Goal: Information Seeking & Learning: Learn about a topic

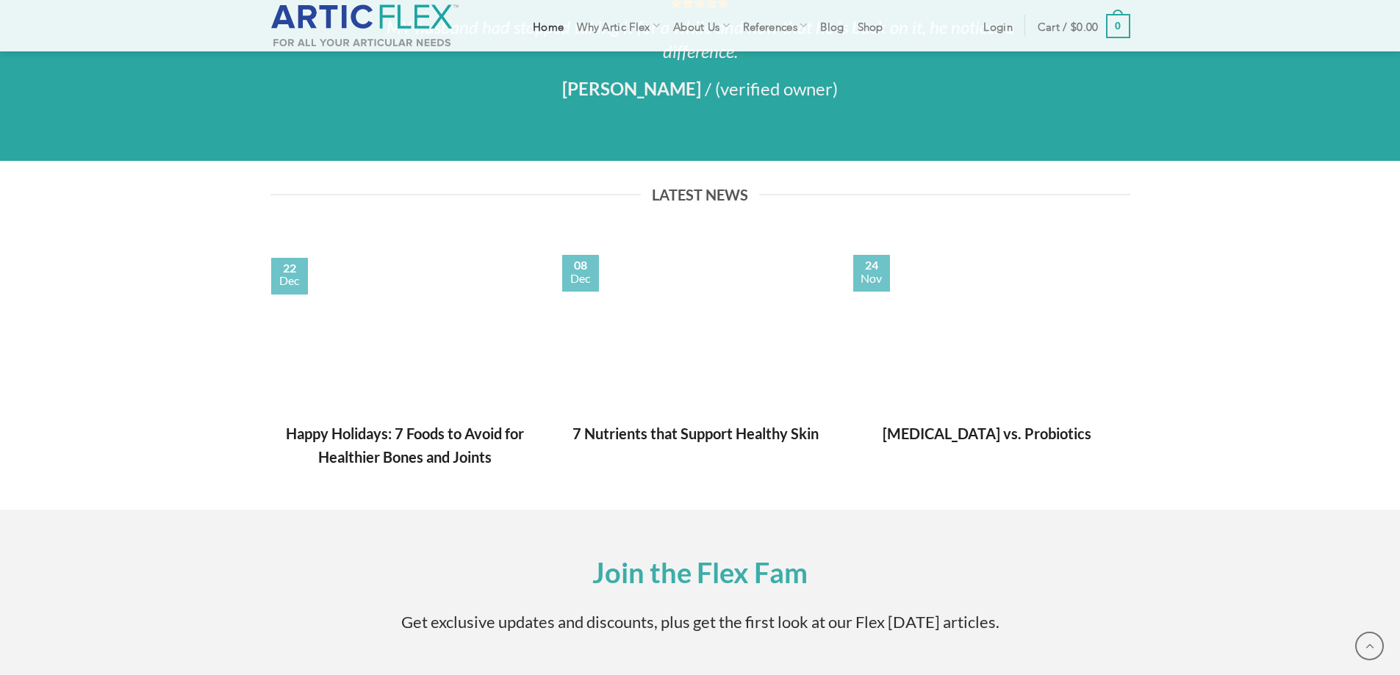
scroll to position [2044, 0]
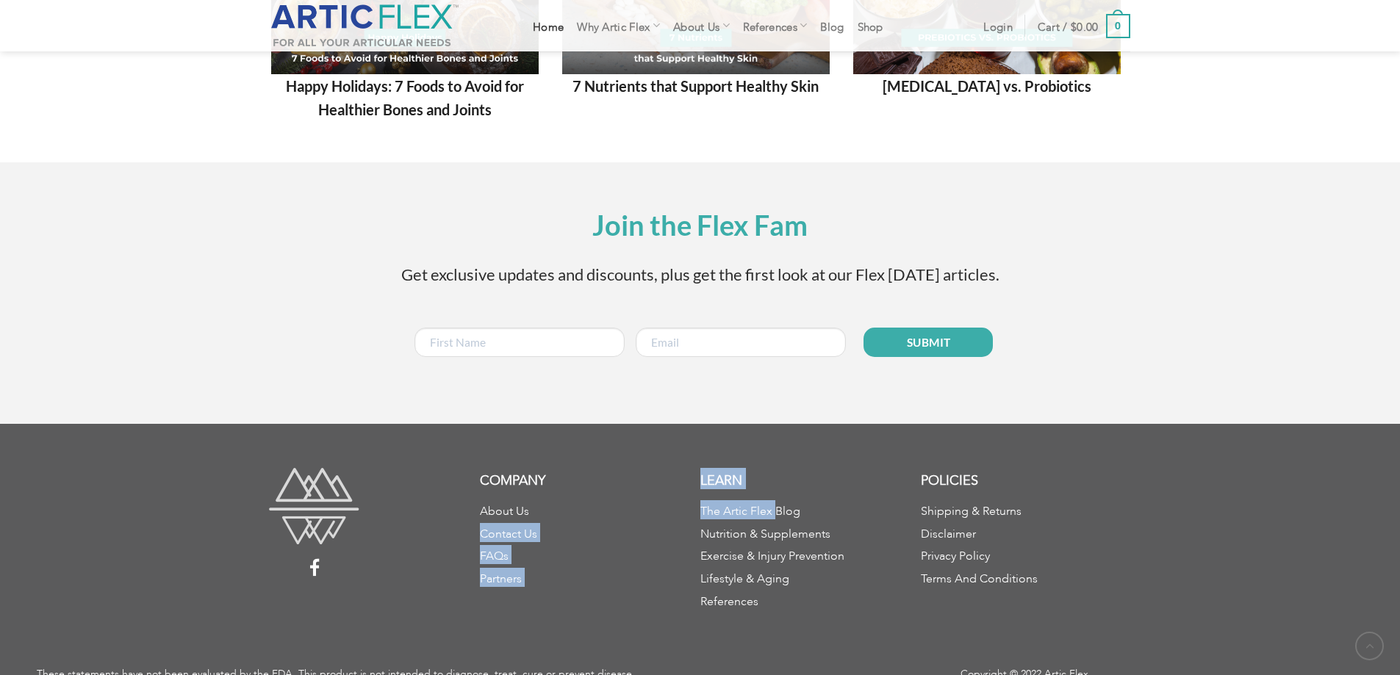
drag, startPoint x: 682, startPoint y: 485, endPoint x: 772, endPoint y: 493, distance: 90.0
click at [772, 497] on div "Company About Us Contact Us FAQs Partners Learn The Artic Flex Blog Nutrition &…" at bounding box center [700, 566] width 882 height 196
click at [786, 468] on h3 "Learn" at bounding box center [810, 478] width 220 height 21
copy link "The Artic Flex"
drag, startPoint x: 766, startPoint y: 484, endPoint x: 700, endPoint y: 488, distance: 65.5
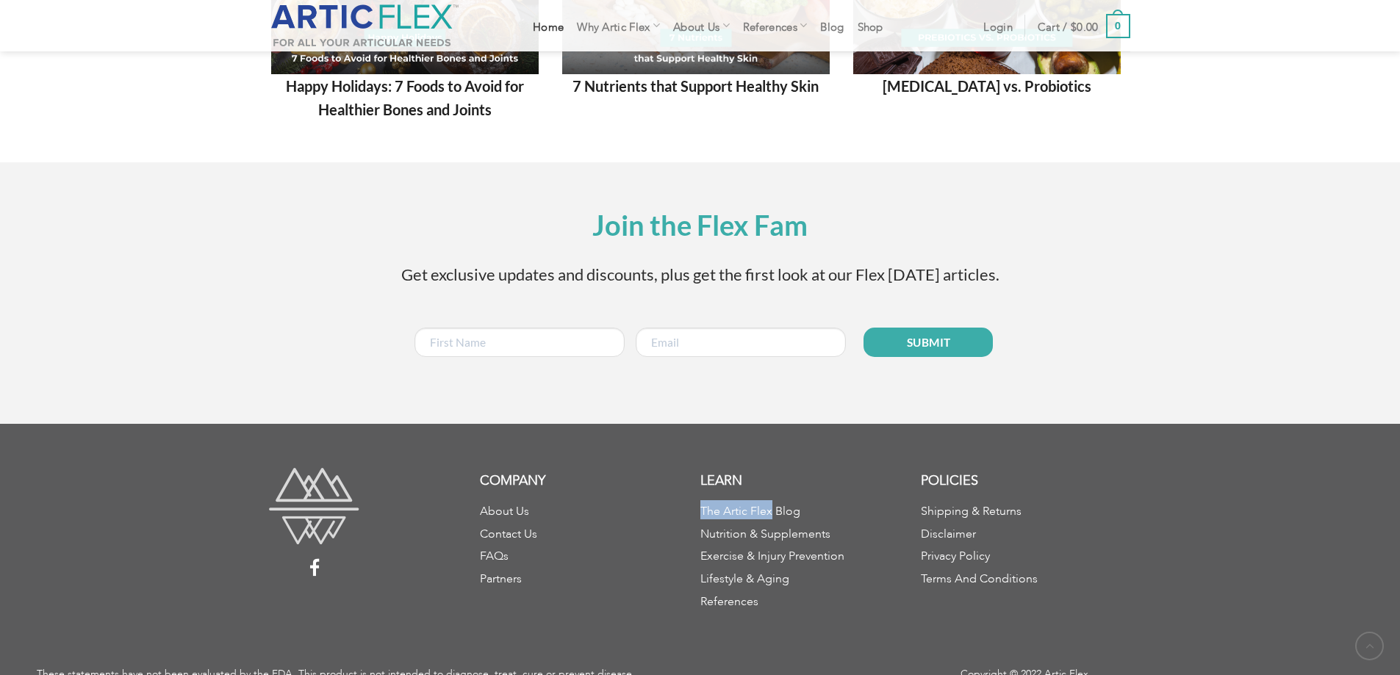
click at [700, 500] on li "The Artic Flex Blog" at bounding box center [810, 509] width 220 height 19
click at [767, 470] on h3 "Learn" at bounding box center [810, 478] width 220 height 21
drag, startPoint x: 766, startPoint y: 484, endPoint x: 776, endPoint y: 483, distance: 9.6
click at [748, 500] on li "The Artic Flex Blog" at bounding box center [810, 509] width 220 height 19
click at [777, 479] on div "Learn The Artic Flex Blog Nutrition & Supplements Exercise & Injury Prevention …" at bounding box center [810, 540] width 220 height 145
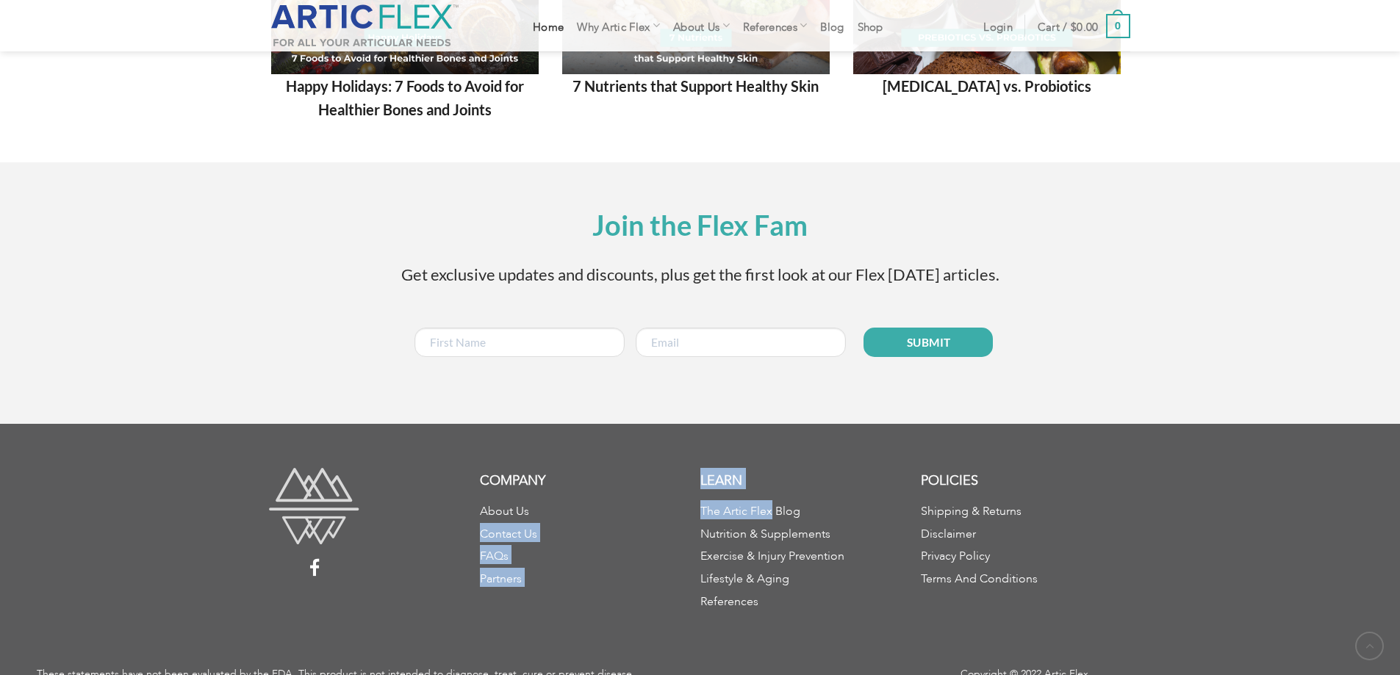
drag, startPoint x: 675, startPoint y: 481, endPoint x: 779, endPoint y: 484, distance: 104.4
click at [778, 484] on div "Company About Us Contact Us FAQs Partners Learn The Artic Flex Blog Nutrition &…" at bounding box center [700, 566] width 882 height 196
click at [806, 468] on h3 "Learn" at bounding box center [810, 478] width 220 height 21
drag, startPoint x: 1102, startPoint y: 655, endPoint x: 1042, endPoint y: 648, distance: 60.7
click at [1042, 664] on p "Copyright © 2022 Artic Flex" at bounding box center [1174, 672] width 428 height 16
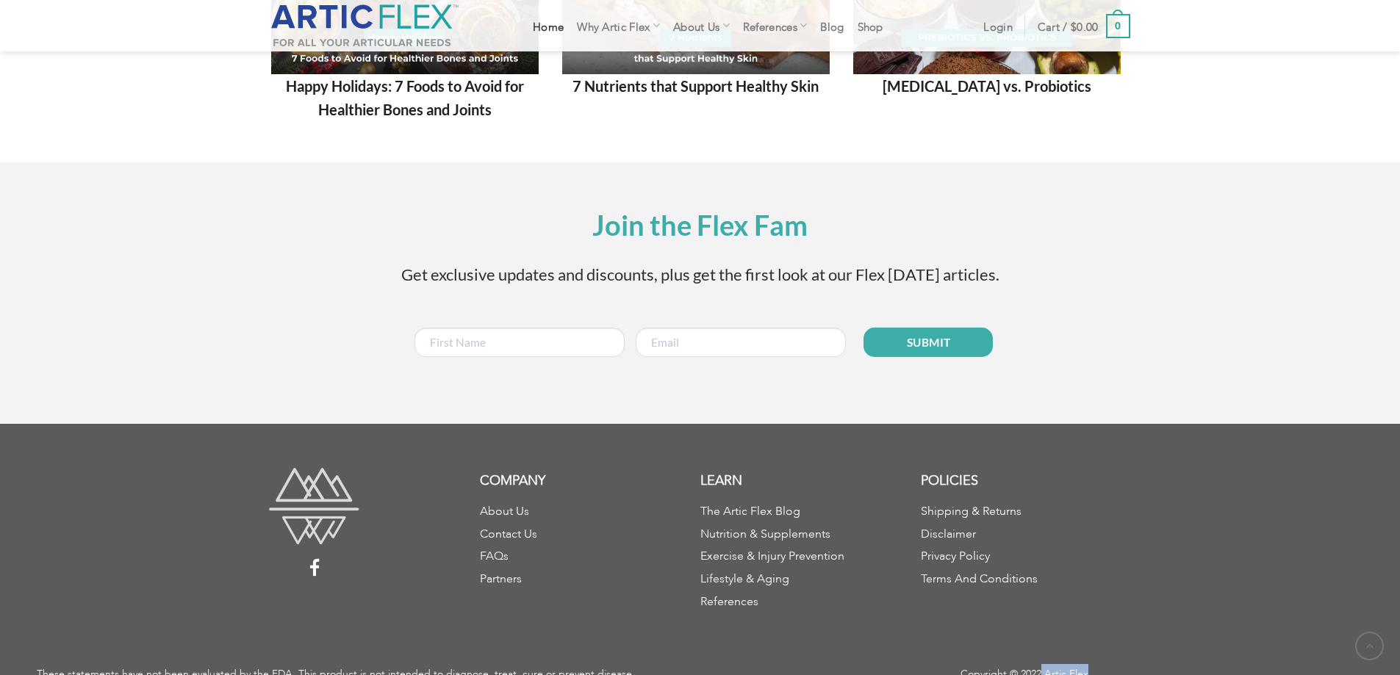
copy p "Artic Flex"
